Goal: Task Accomplishment & Management: Complete application form

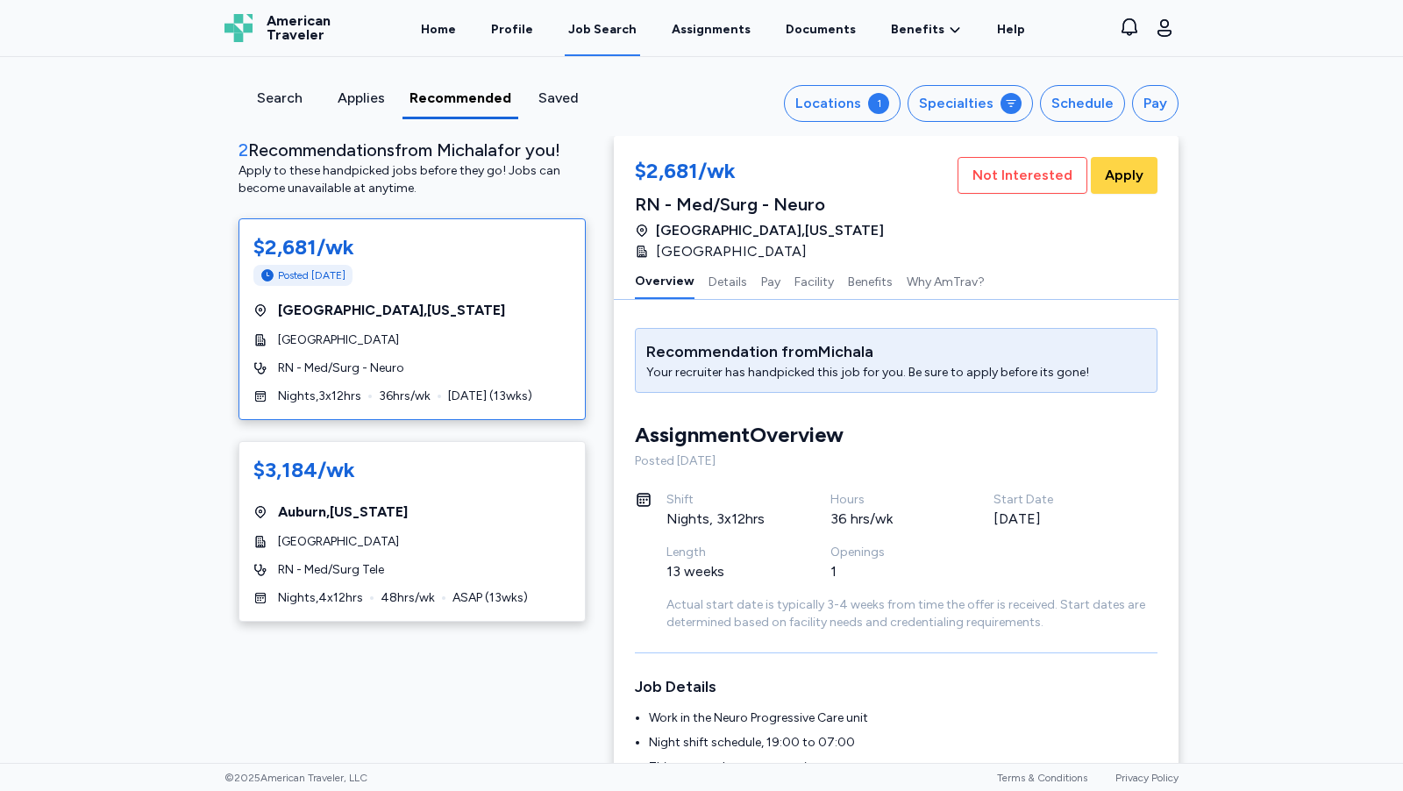
click at [360, 95] on div "Applies" at bounding box center [361, 98] width 68 height 21
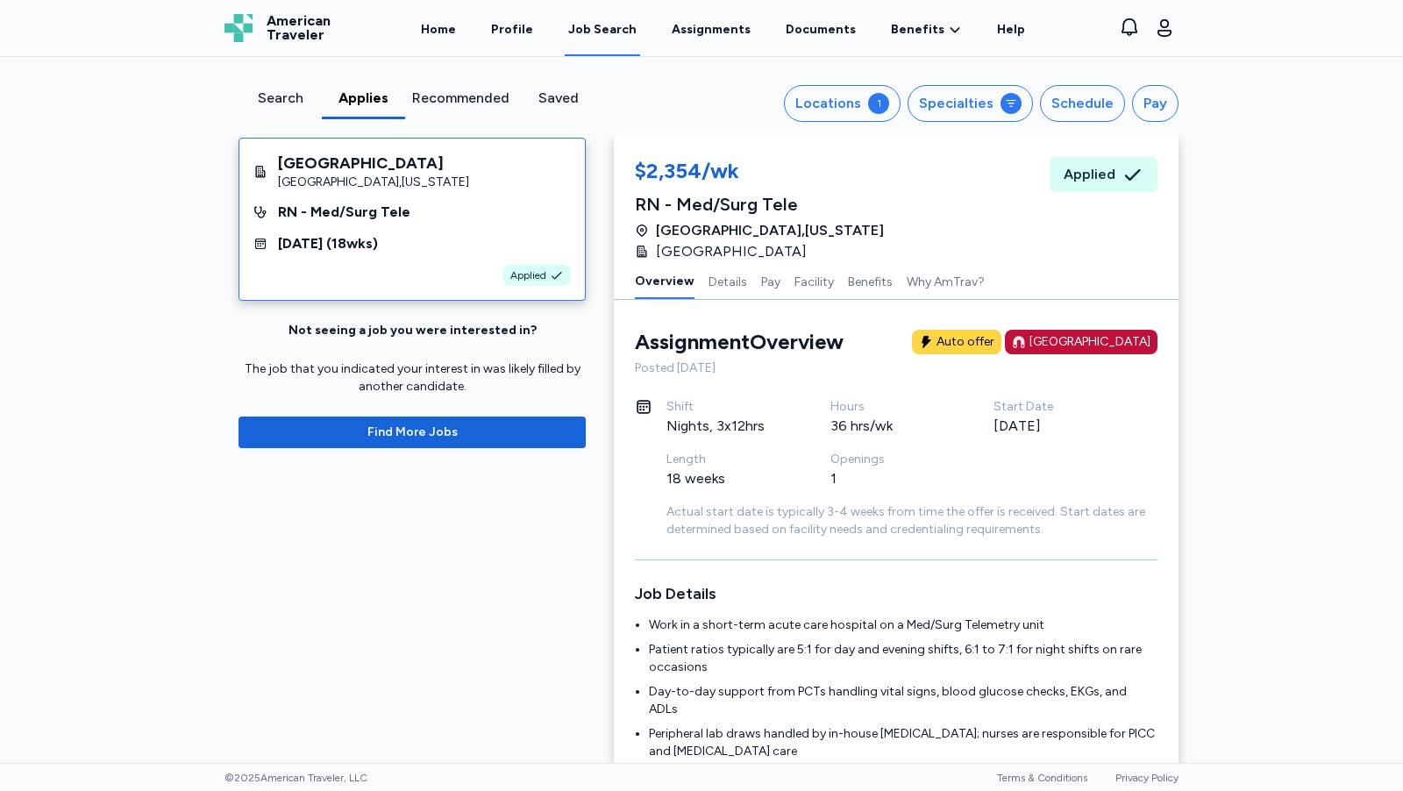
click at [277, 96] on div "Search" at bounding box center [280, 98] width 69 height 21
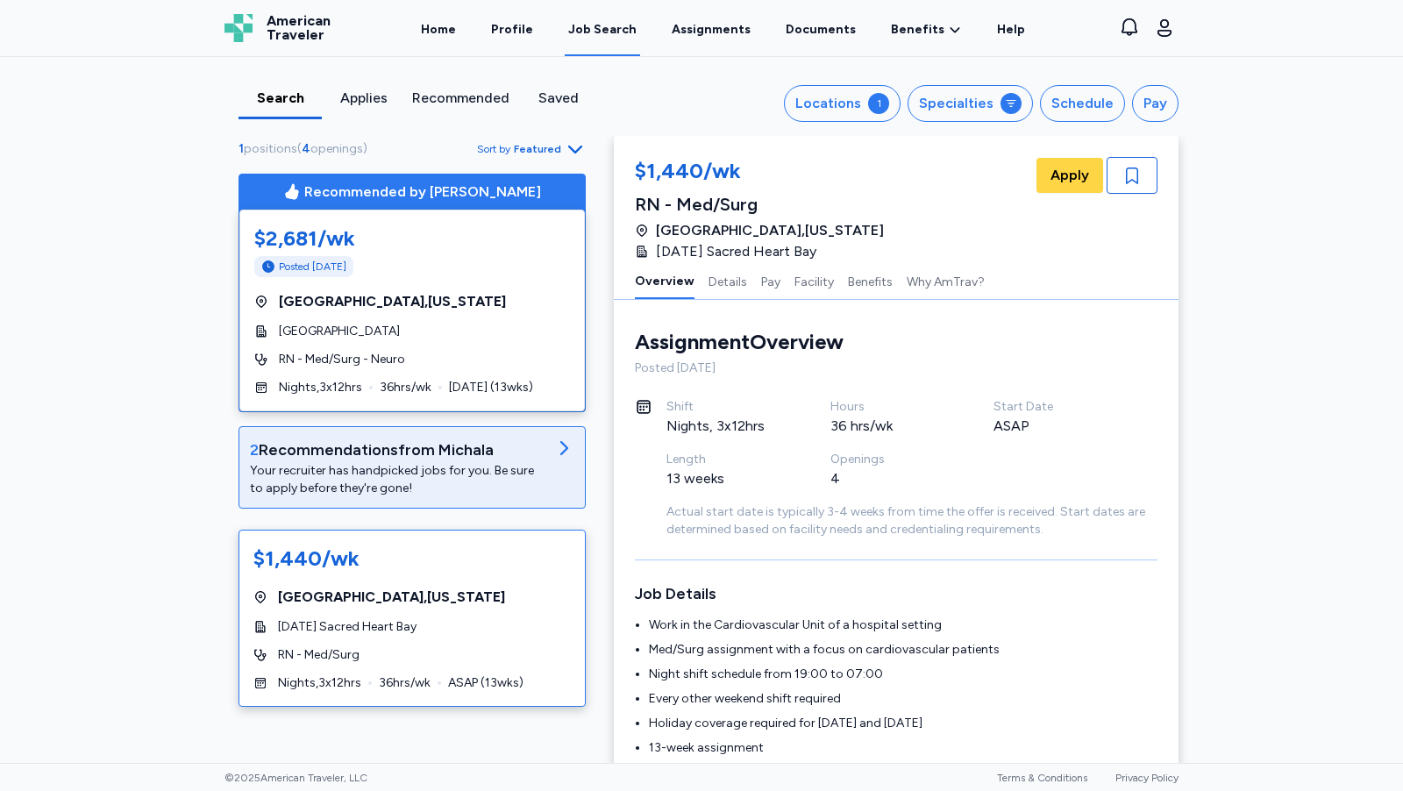
click at [483, 467] on div "Your recruiter has handpicked jobs for you. Be sure to apply before they're gon…" at bounding box center [398, 479] width 296 height 35
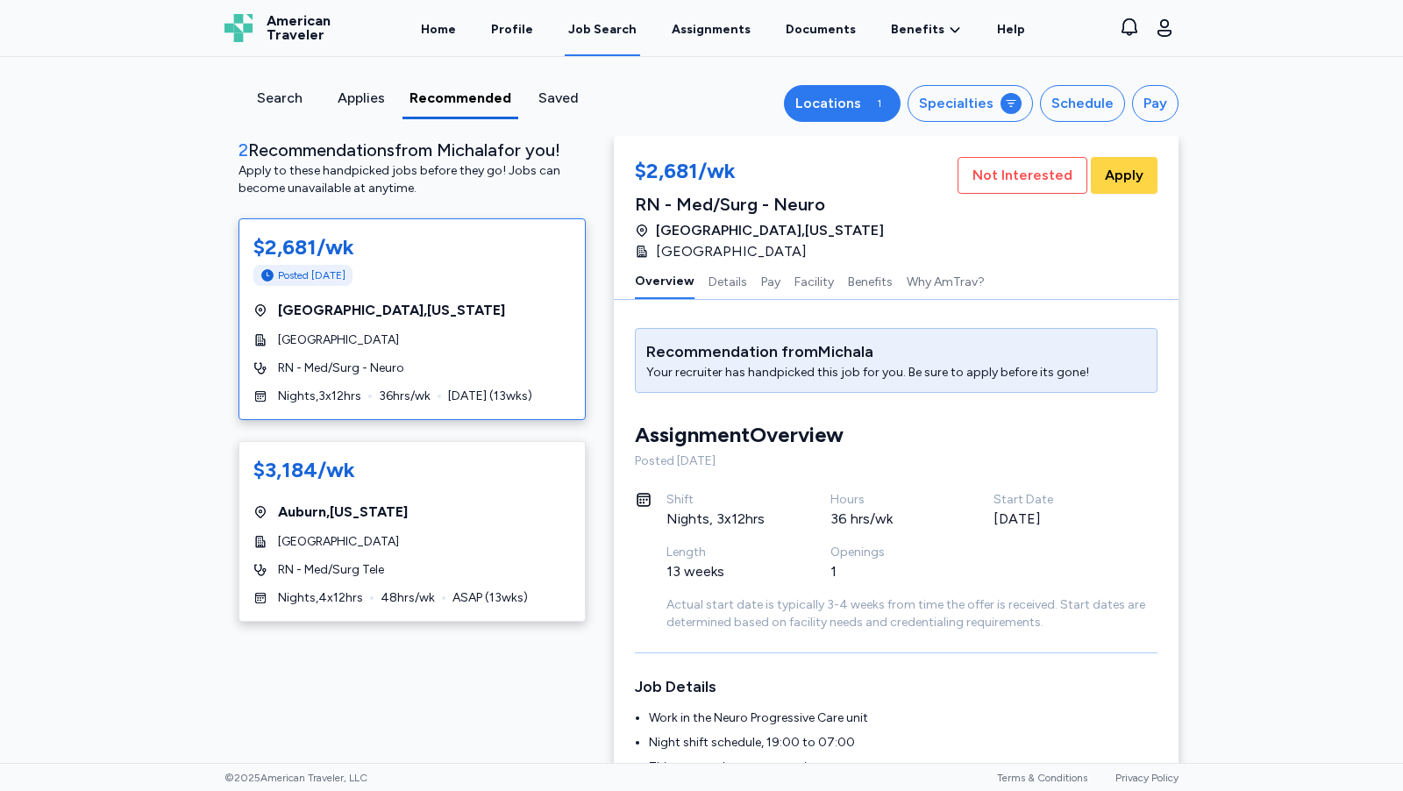
click at [861, 103] on div "Locations" at bounding box center [828, 103] width 66 height 21
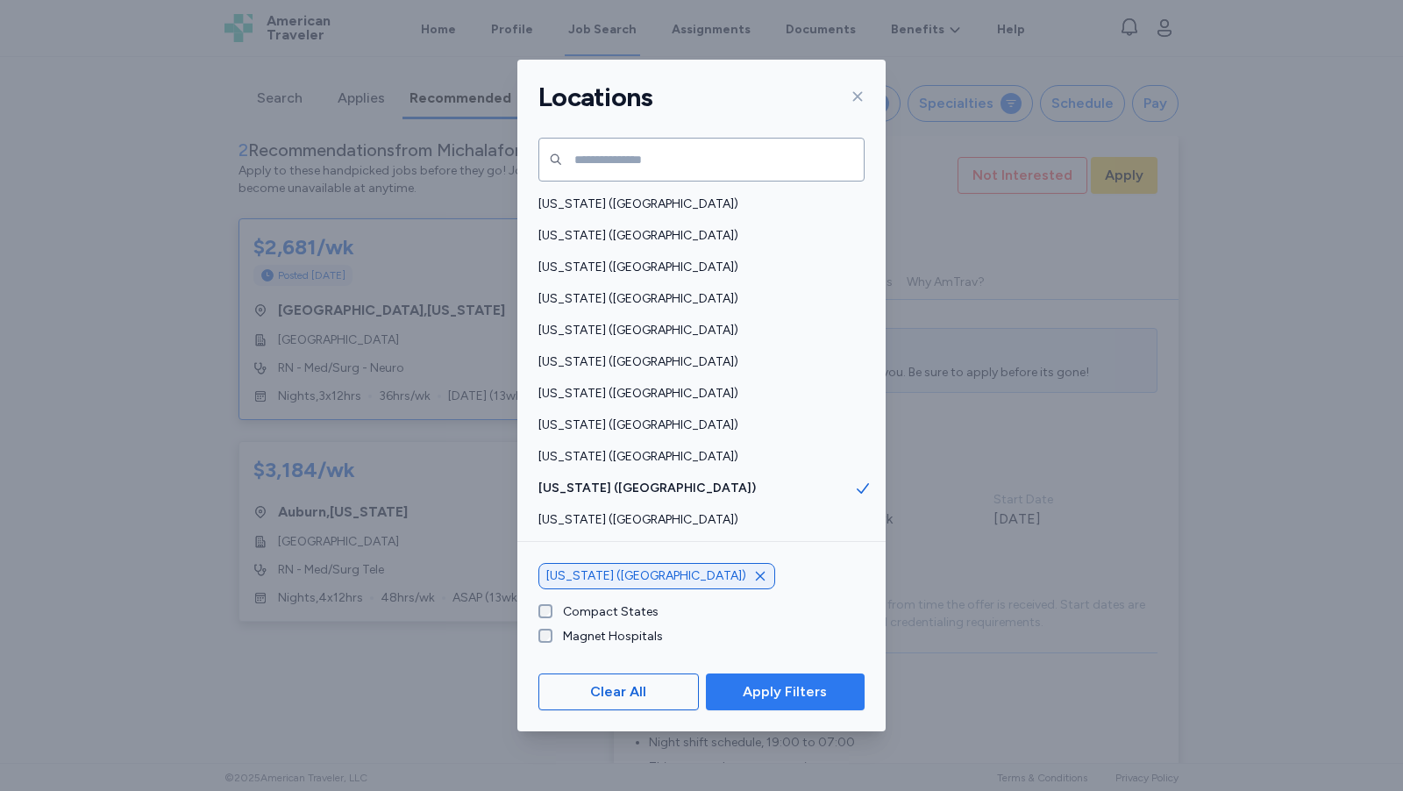
click at [771, 693] on span "Apply Filters" at bounding box center [785, 691] width 84 height 21
